Goal: Check status: Check status

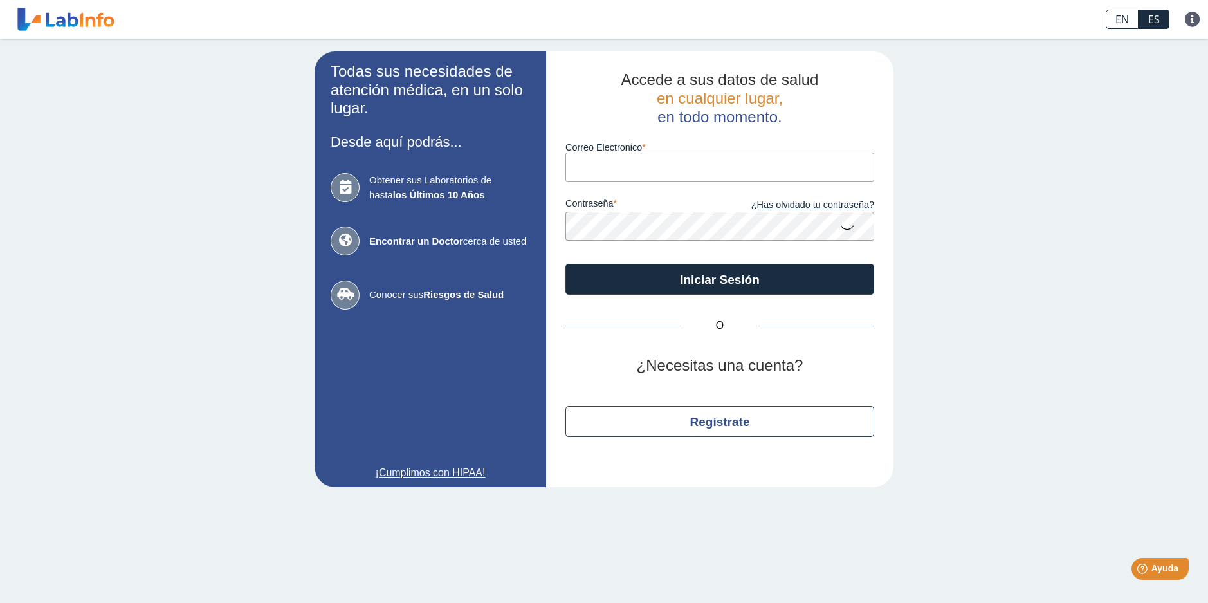
click at [662, 170] on input "Correo Electronico" at bounding box center [720, 167] width 309 height 29
type input "[EMAIL_ADDRESS][DOMAIN_NAME]"
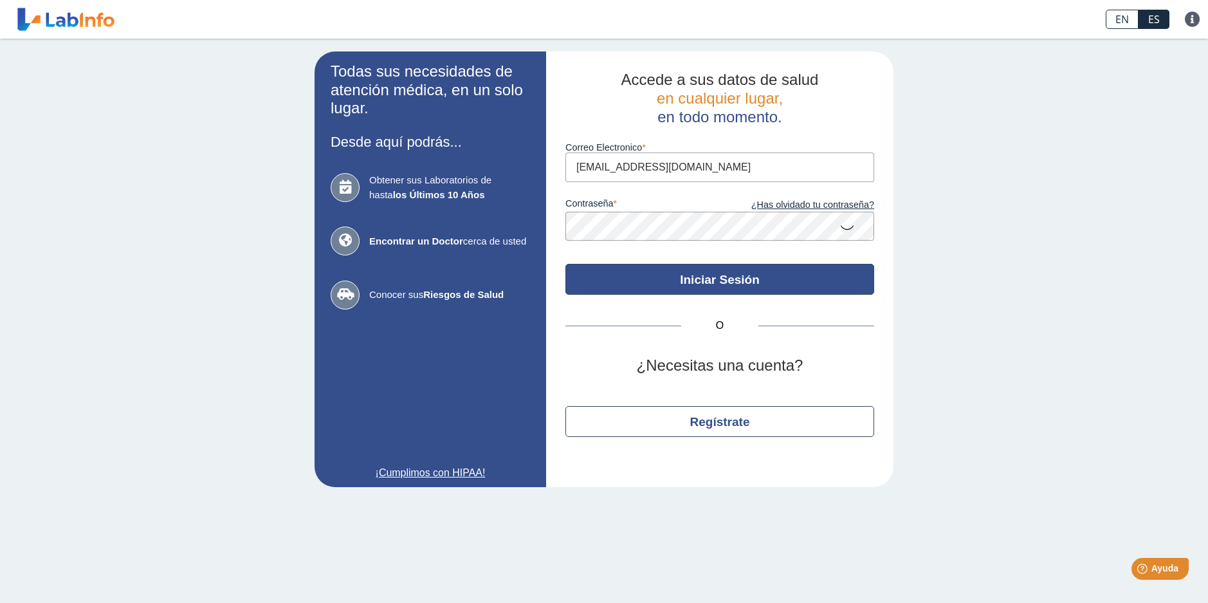
click at [714, 281] on button "Iniciar Sesión" at bounding box center [720, 279] width 309 height 31
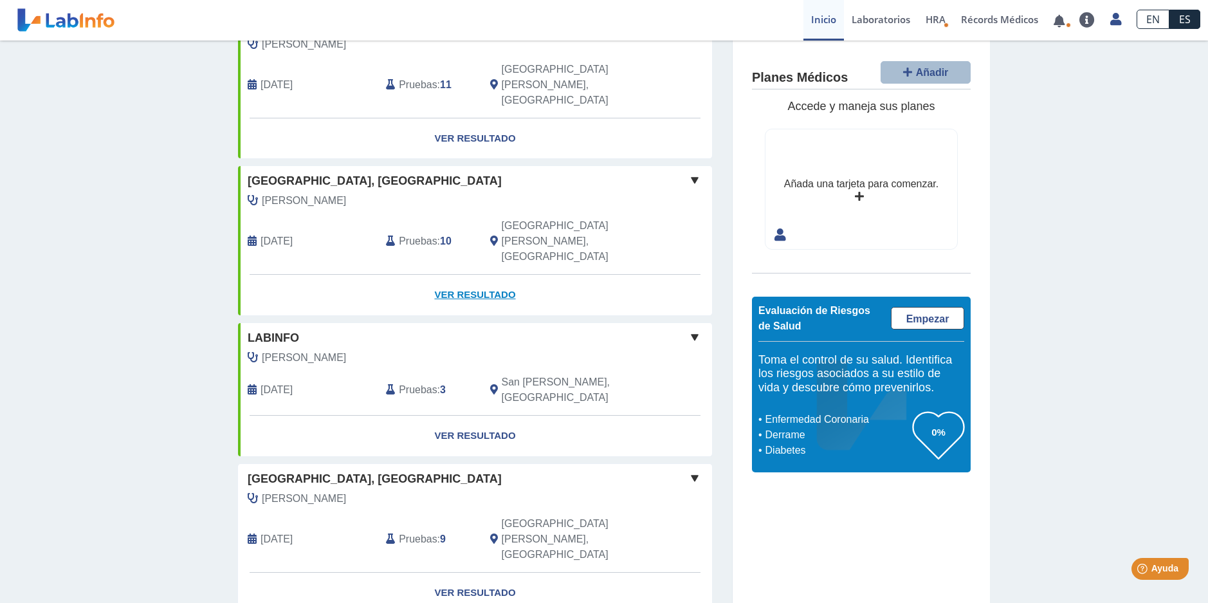
scroll to position [193, 0]
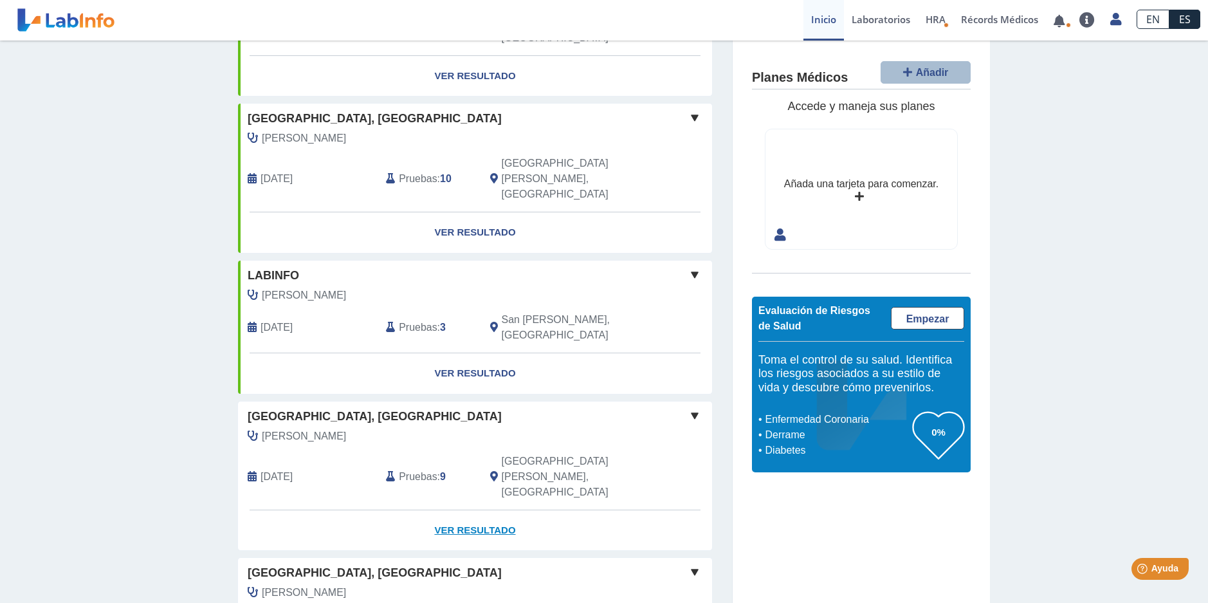
click at [473, 510] on link "Ver Resultado" at bounding box center [475, 530] width 474 height 41
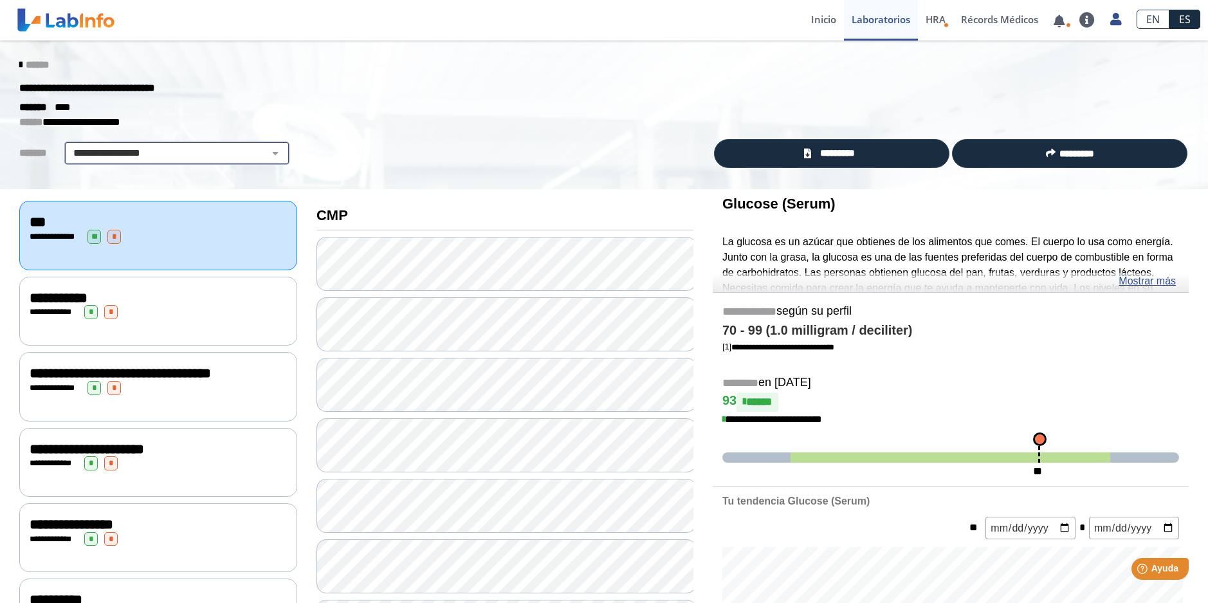
click at [267, 152] on select "**********" at bounding box center [177, 152] width 218 height 15
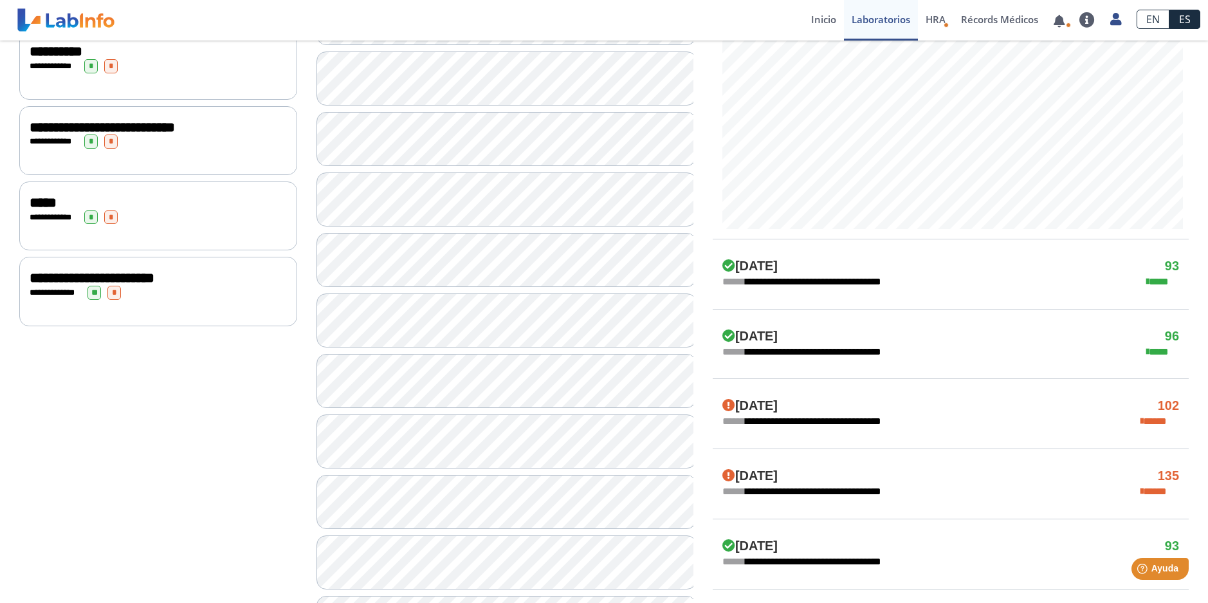
scroll to position [579, 0]
